Goal: Task Accomplishment & Management: Manage account settings

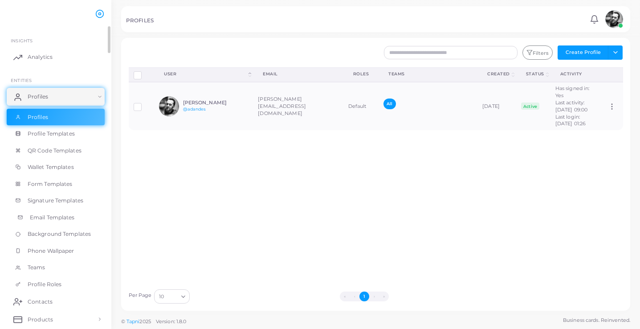
click at [44, 219] on link "Email Templates" at bounding box center [56, 217] width 98 height 17
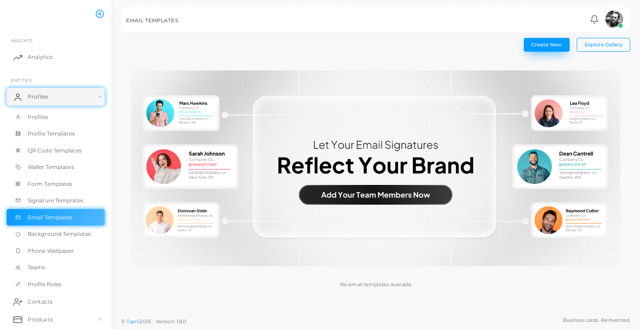
click at [551, 49] on button "Create New" at bounding box center [547, 44] width 46 height 13
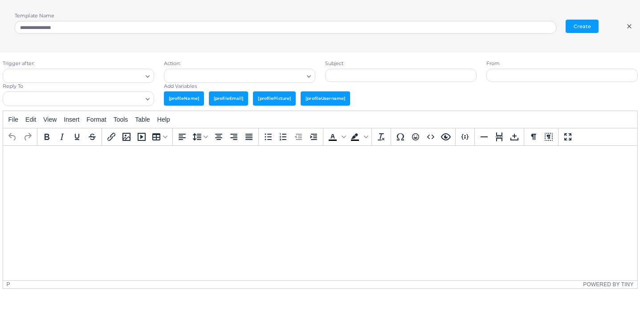
click at [627, 24] on icon at bounding box center [629, 26] width 7 height 7
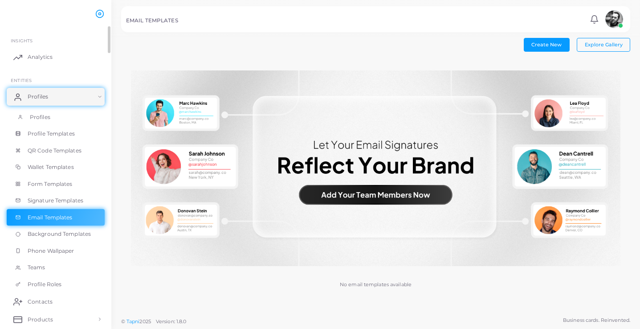
click at [59, 119] on link "Profiles" at bounding box center [56, 117] width 98 height 17
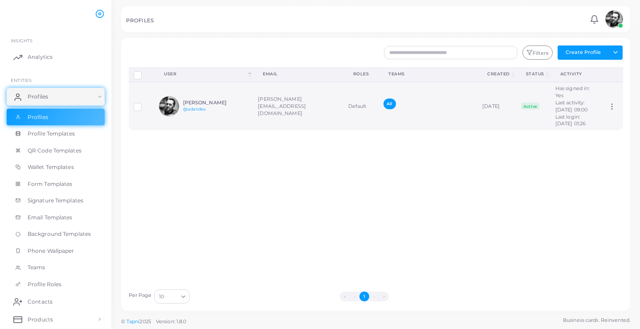
click at [209, 113] on div "[PERSON_NAME] @adandes" at bounding box center [216, 106] width 66 height 13
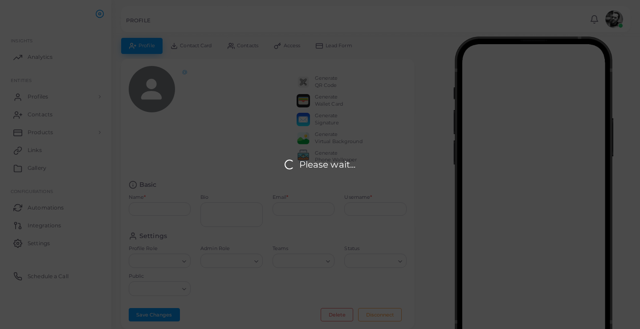
type input "**********"
type textarea "**********"
type input "**********"
type input "*******"
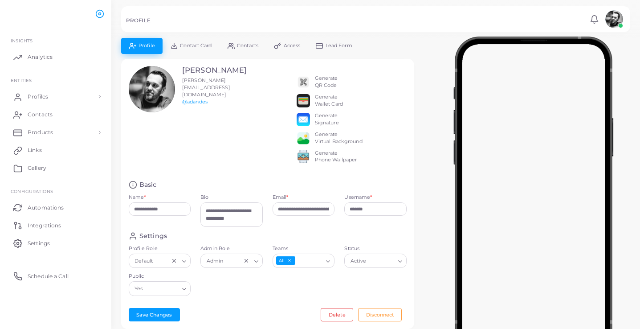
click at [325, 119] on div "Generate Signature" at bounding box center [327, 119] width 24 height 14
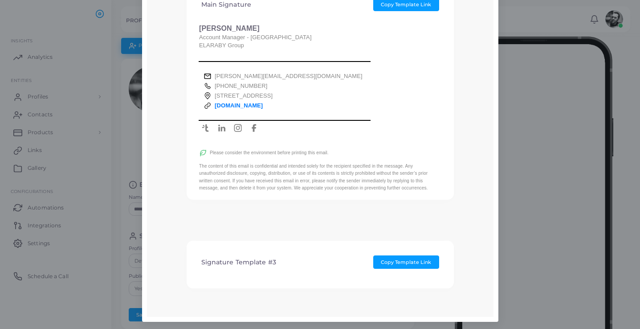
scroll to position [90, 0]
click at [228, 262] on h4 "Signature Template #3" at bounding box center [238, 263] width 75 height 8
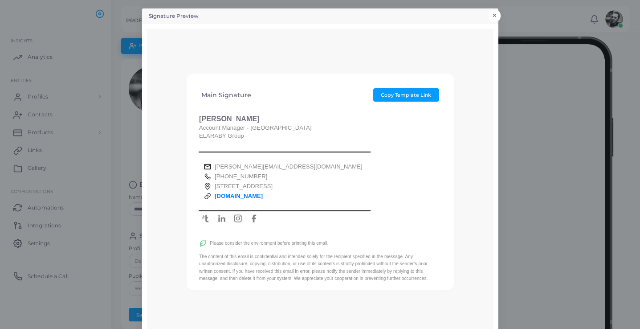
scroll to position [0, 0]
click at [496, 12] on button "×" at bounding box center [495, 16] width 12 height 12
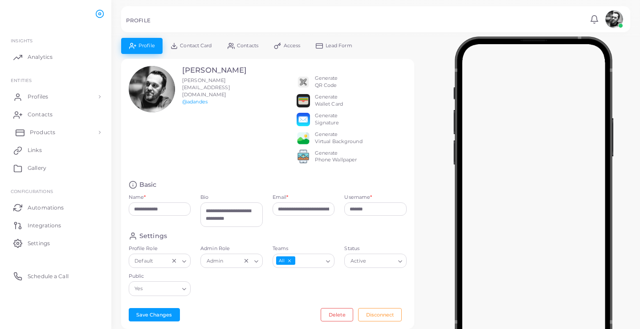
click at [91, 129] on link "Products" at bounding box center [56, 132] width 98 height 18
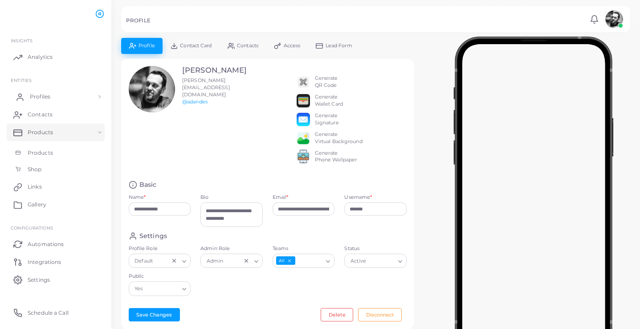
click at [44, 94] on span "Profiles" at bounding box center [40, 97] width 20 height 8
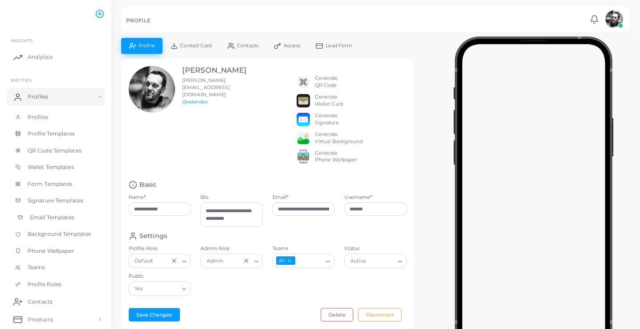
click at [56, 217] on span "Email Templates" at bounding box center [52, 217] width 45 height 8
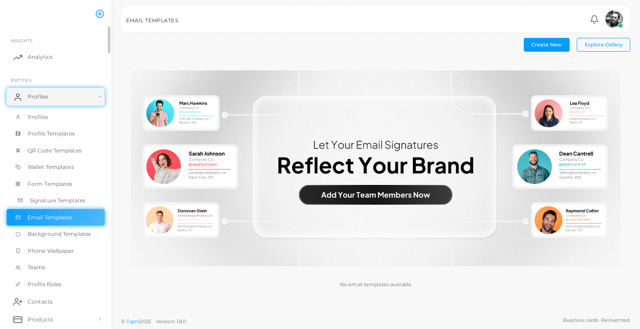
click at [58, 203] on link "Signature Templates" at bounding box center [56, 200] width 98 height 17
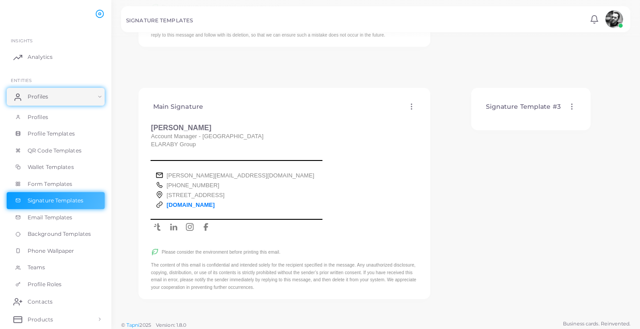
scroll to position [211, 0]
click at [410, 103] on icon at bounding box center [412, 107] width 8 height 8
click at [442, 115] on span "Edit Template" at bounding box center [445, 113] width 34 height 7
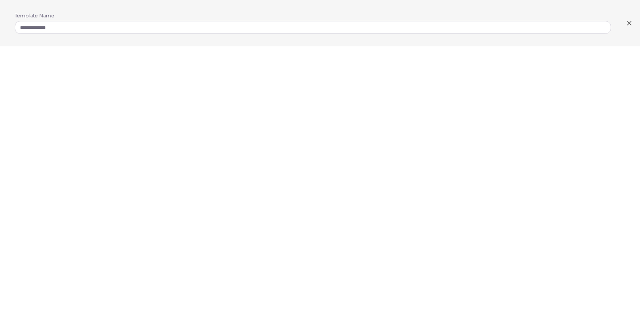
scroll to position [2, 0]
click at [422, 45] on div "**********" at bounding box center [320, 23] width 640 height 46
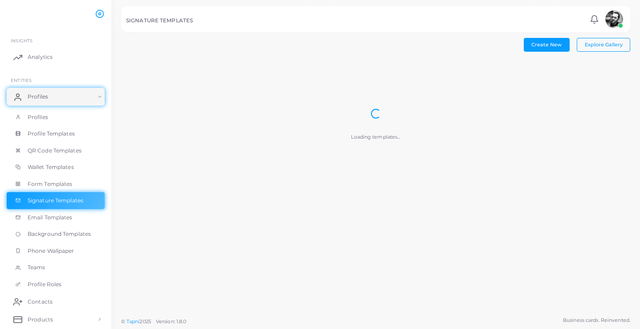
scroll to position [0, 0]
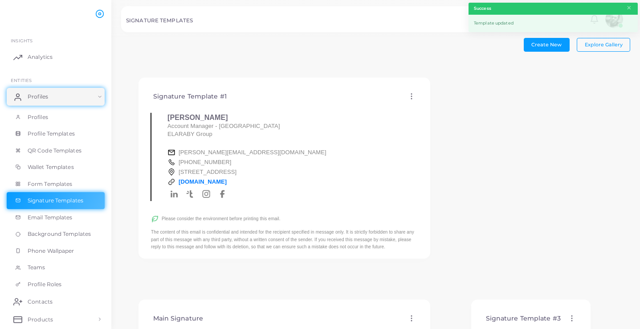
click at [413, 94] on icon at bounding box center [412, 96] width 8 height 8
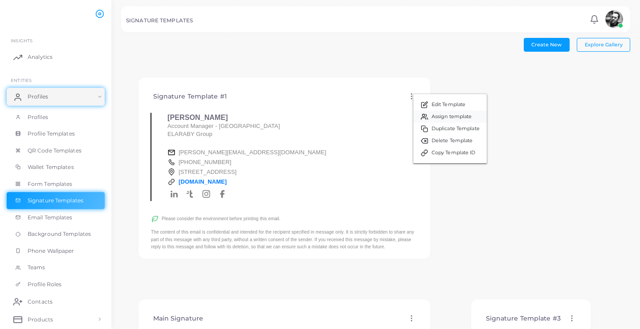
click at [463, 117] on span "Assign template" at bounding box center [452, 116] width 41 height 7
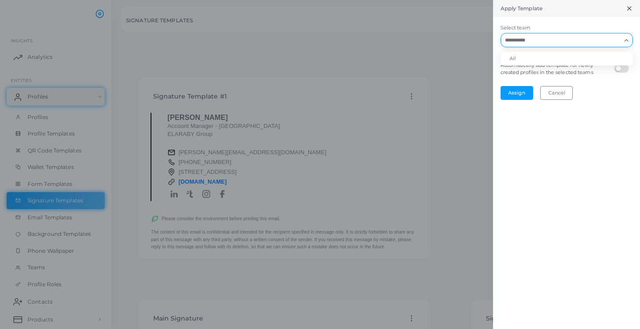
click at [575, 40] on input "Select team" at bounding box center [561, 40] width 119 height 10
click at [520, 58] on li "All" at bounding box center [567, 58] width 132 height 13
click at [517, 90] on button "Assign" at bounding box center [517, 92] width 33 height 13
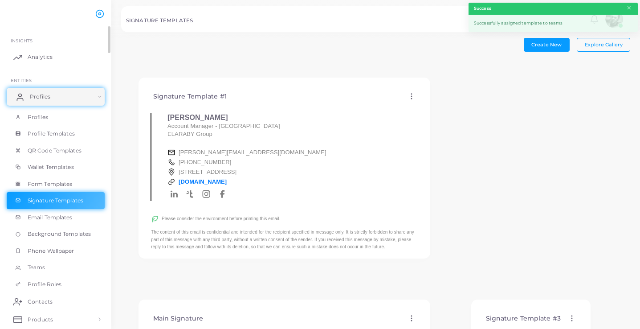
click at [60, 93] on link "Profiles" at bounding box center [56, 97] width 98 height 18
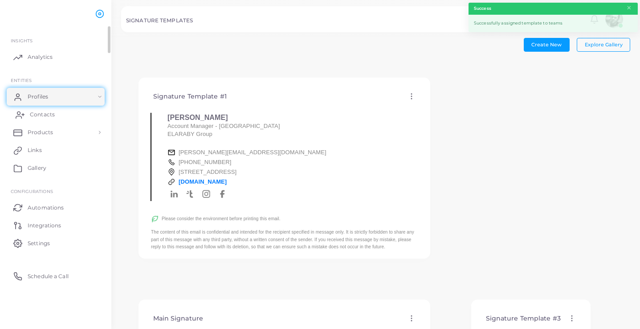
click at [49, 111] on span "Contacts" at bounding box center [42, 115] width 25 height 8
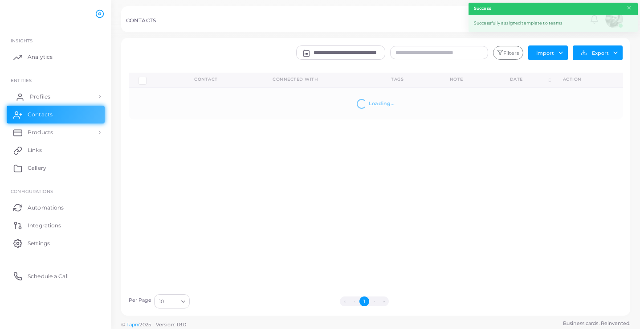
click at [56, 96] on link "Profiles" at bounding box center [56, 97] width 98 height 18
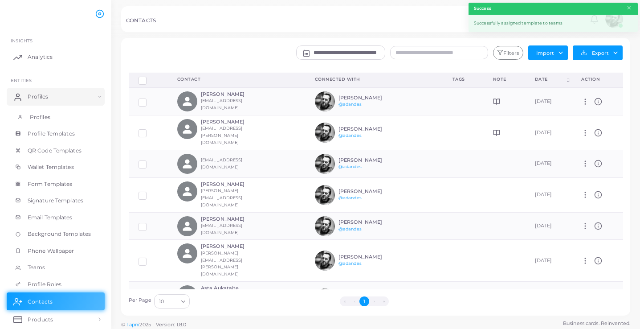
click at [53, 115] on link "Profiles" at bounding box center [56, 117] width 98 height 17
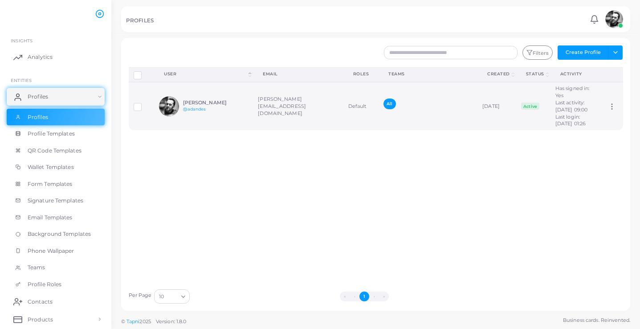
click at [219, 107] on div "[PERSON_NAME] @adandes" at bounding box center [203, 106] width 89 height 20
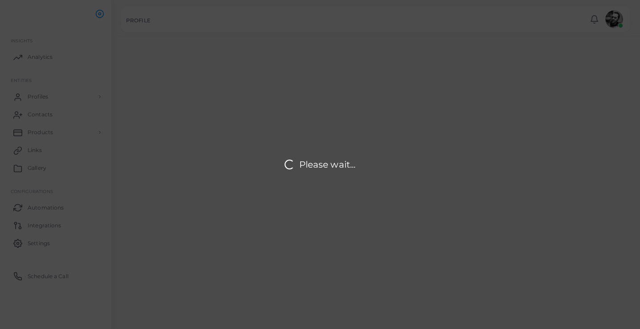
type input "**********"
type textarea "**********"
type input "**********"
type input "*******"
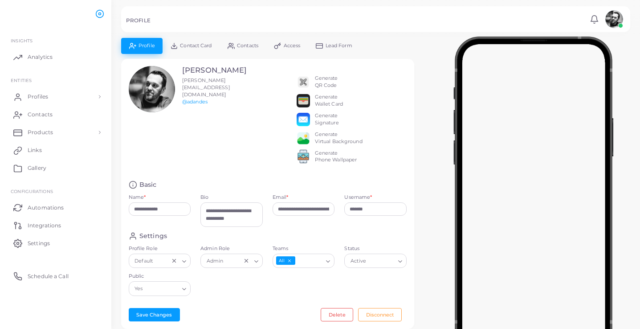
click at [329, 119] on div "Generate Signature" at bounding box center [327, 119] width 24 height 14
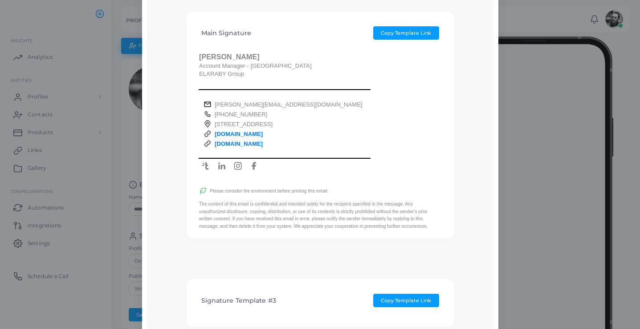
scroll to position [303, 0]
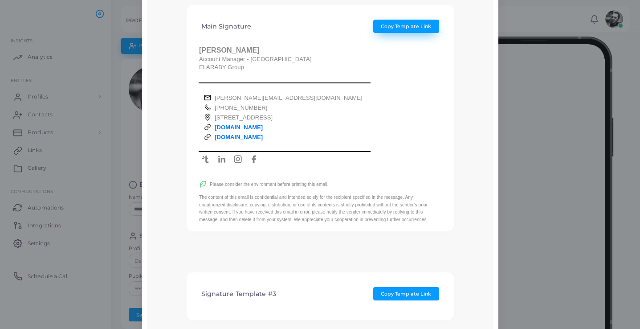
click at [414, 27] on span "Copy Template Link" at bounding box center [406, 26] width 50 height 6
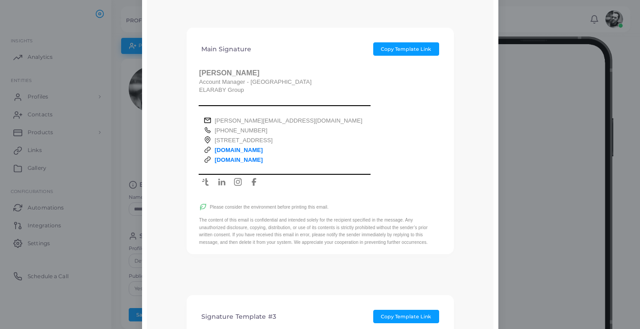
scroll to position [266, 0]
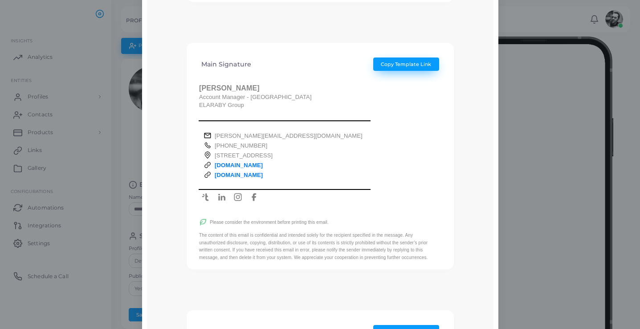
click at [390, 62] on span "Copy Template Link" at bounding box center [406, 64] width 50 height 6
click at [201, 84] on p "[PERSON_NAME]" at bounding box center [320, 88] width 242 height 9
drag, startPoint x: 199, startPoint y: 83, endPoint x: 254, endPoint y: 83, distance: 54.4
click at [254, 84] on p "[PERSON_NAME]" at bounding box center [320, 88] width 242 height 9
copy p "[PERSON_NAME]"
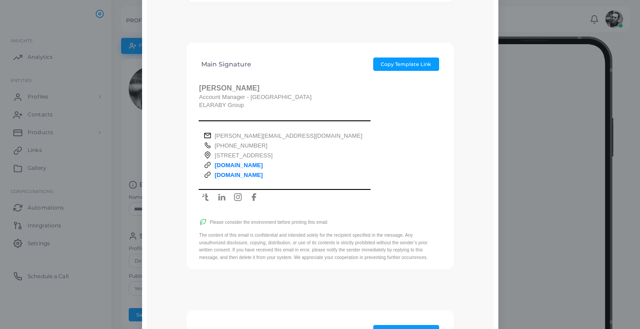
click at [537, 196] on div "Signature Preview × Signature Template #1 Copy Template Link [PERSON_NAME] Acco…" at bounding box center [320, 164] width 640 height 329
